Goal: Information Seeking & Learning: Learn about a topic

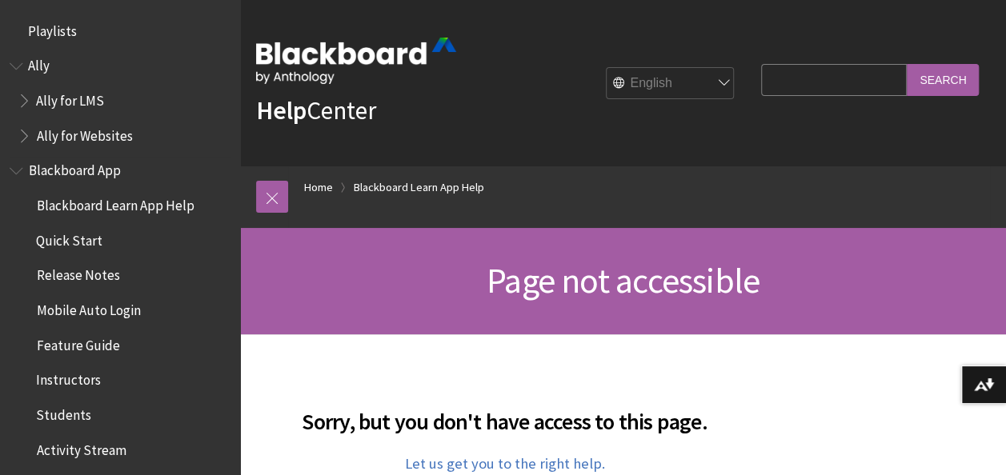
click at [62, 422] on span "Students" at bounding box center [63, 413] width 55 height 22
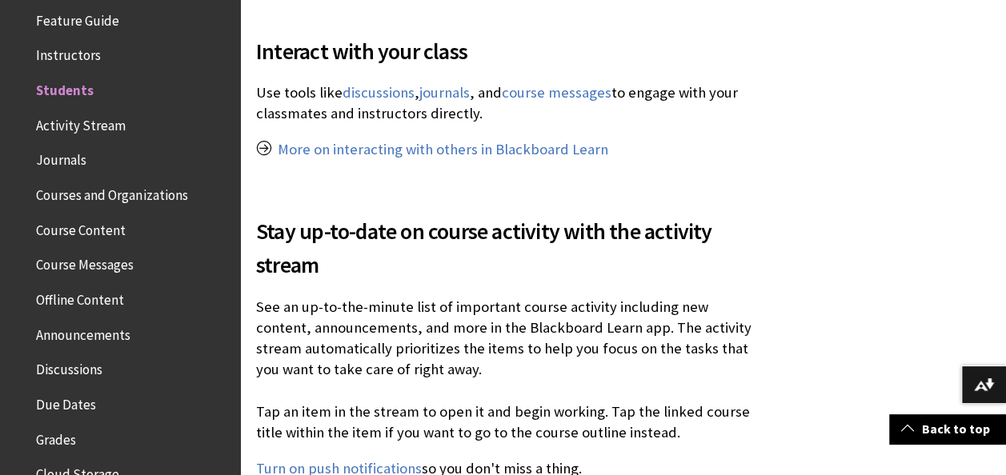
scroll to position [291, 0]
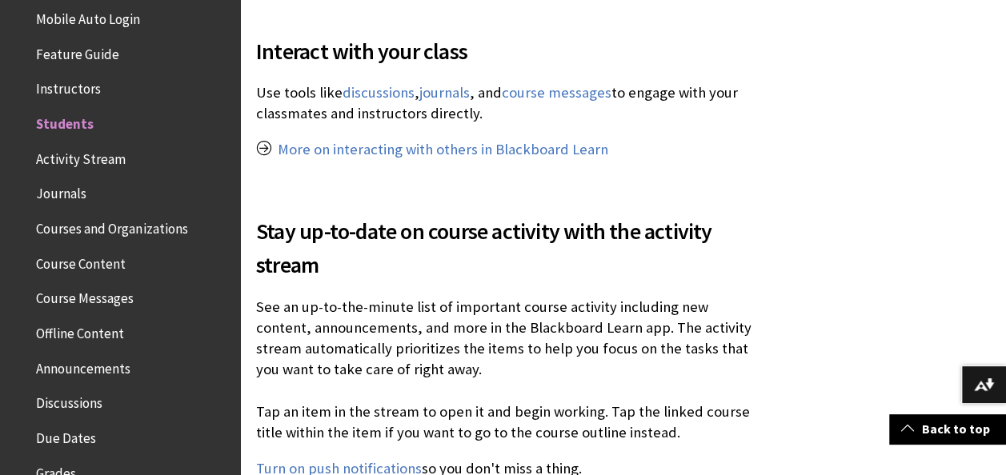
click at [126, 166] on span "Activity Stream" at bounding box center [124, 159] width 213 height 27
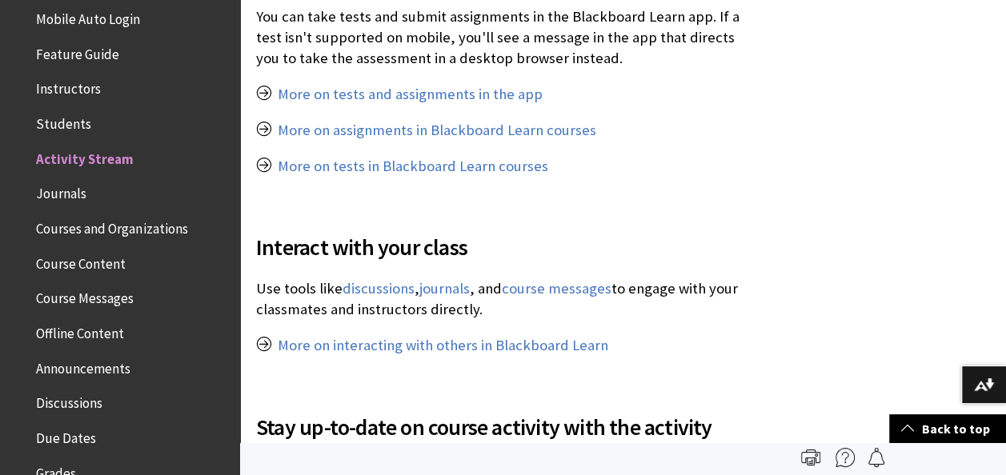
scroll to position [1121, 0]
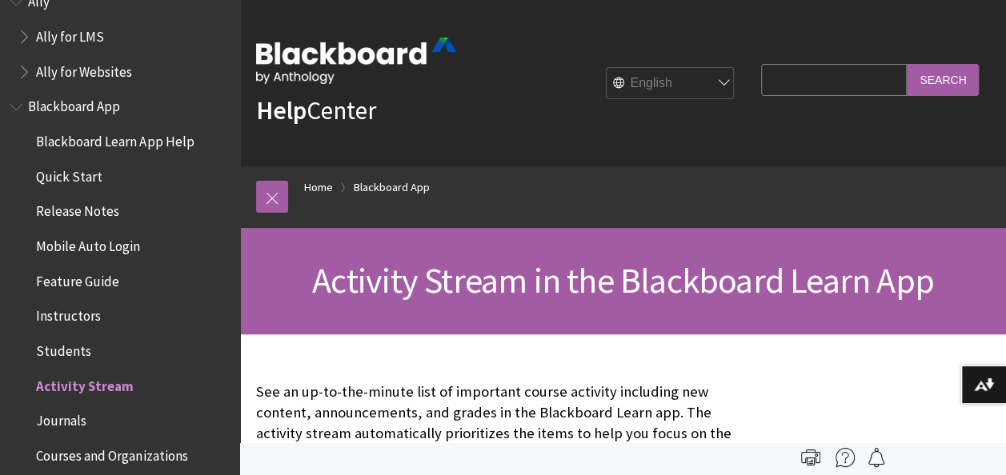
click at [178, 324] on span "Instructors" at bounding box center [124, 316] width 213 height 27
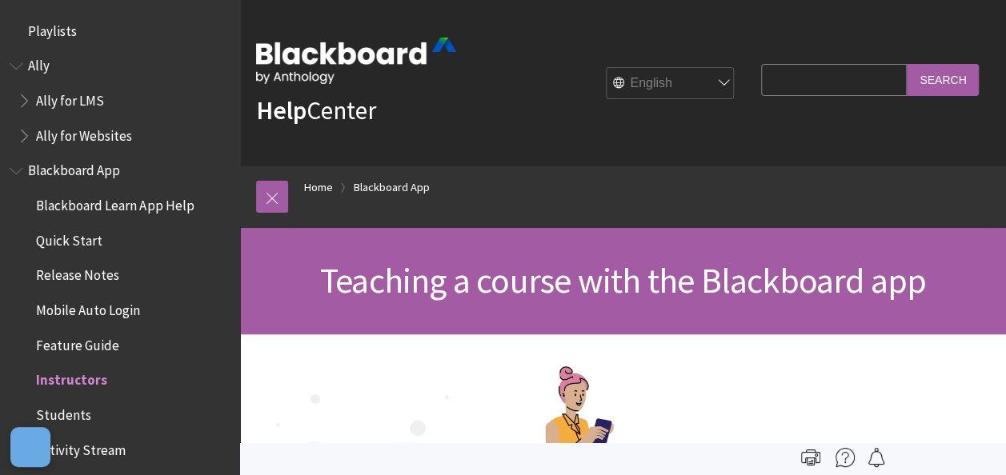
scroll to position [342, 0]
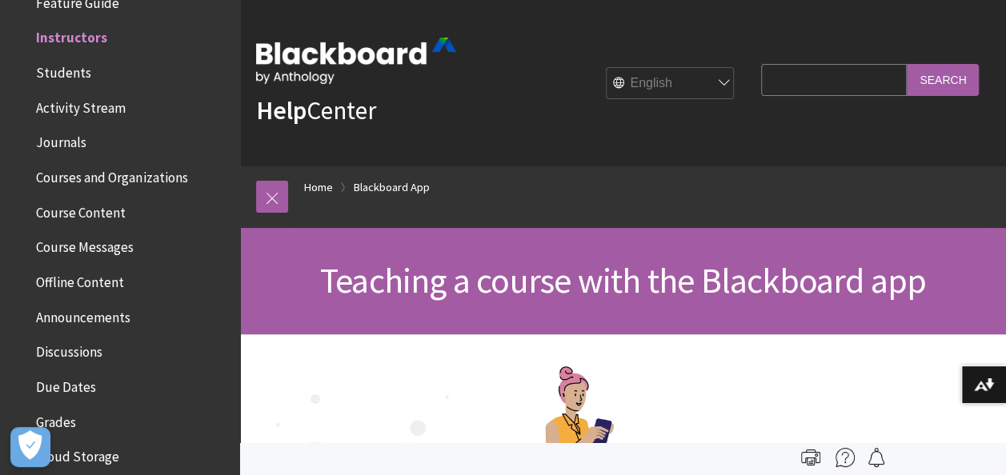
click at [78, 77] on span "Students" at bounding box center [63, 70] width 55 height 22
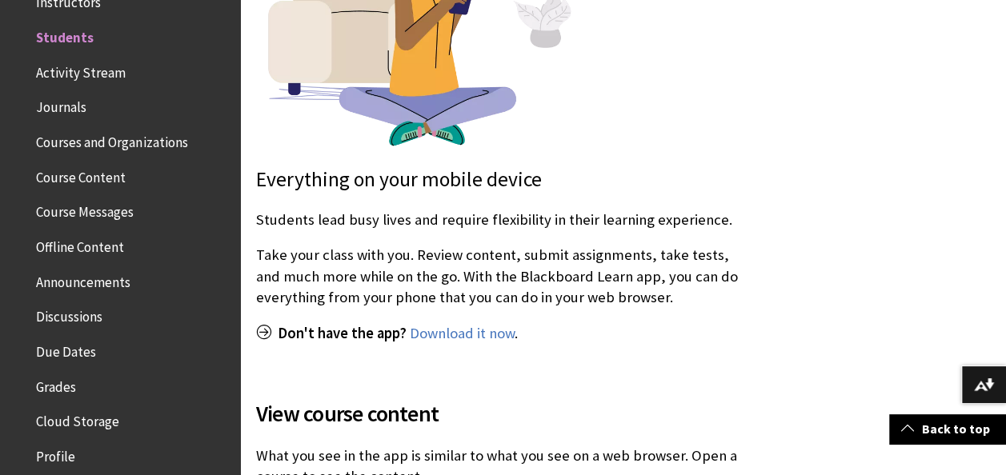
scroll to position [522, 0]
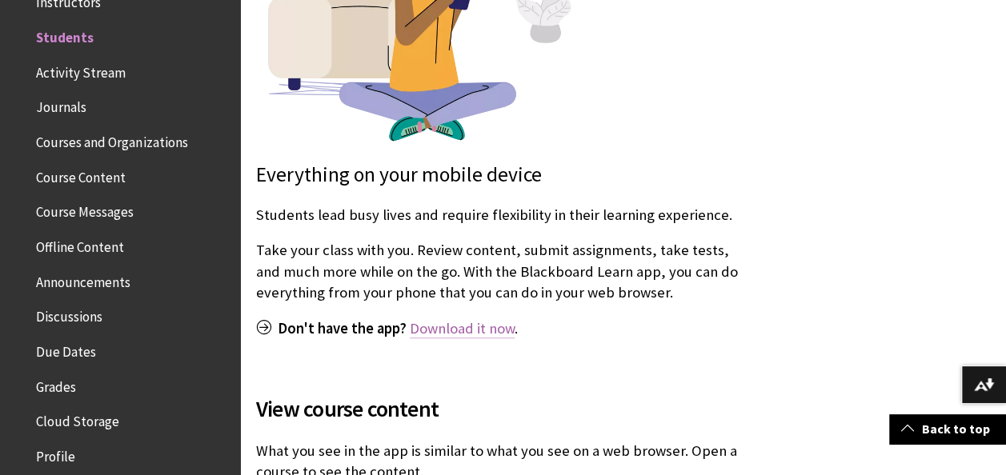
click at [486, 330] on link "Download it now" at bounding box center [462, 328] width 105 height 19
